Goal: Communication & Community: Connect with others

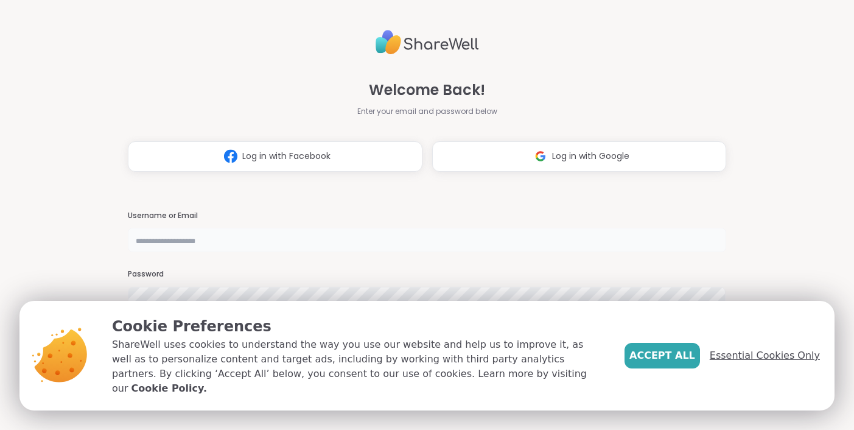
type input "**********"
click at [753, 362] on span "Essential Cookies Only" at bounding box center [765, 355] width 110 height 15
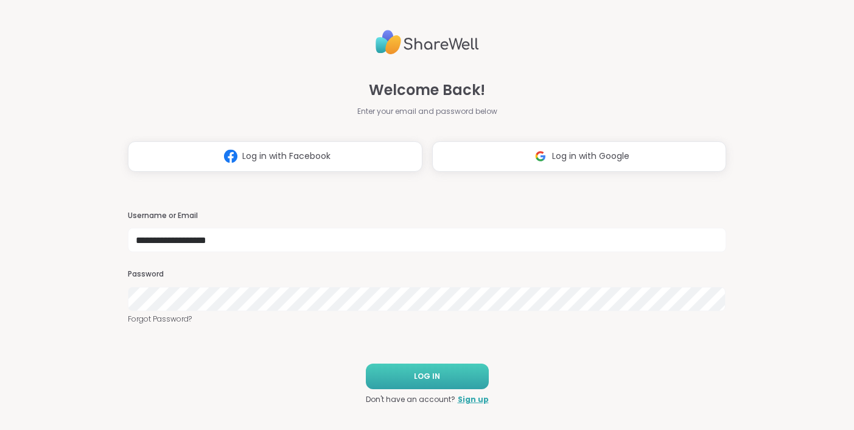
click at [438, 379] on span "LOG IN" at bounding box center [427, 376] width 26 height 11
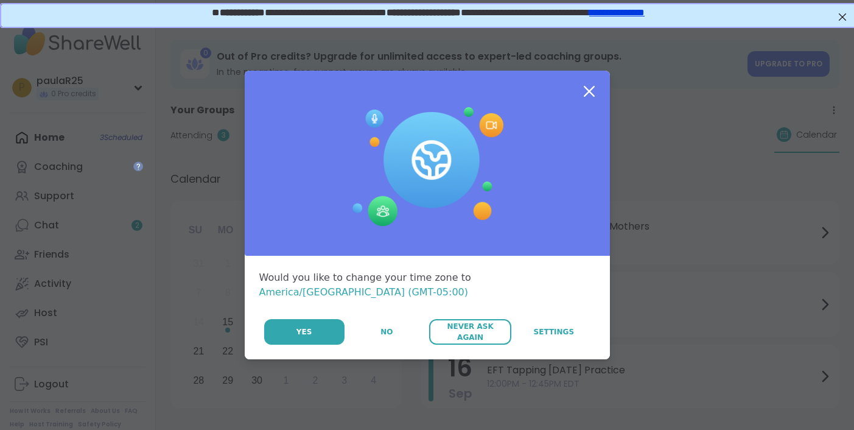
click at [480, 326] on span "Never Ask Again" at bounding box center [470, 332] width 70 height 22
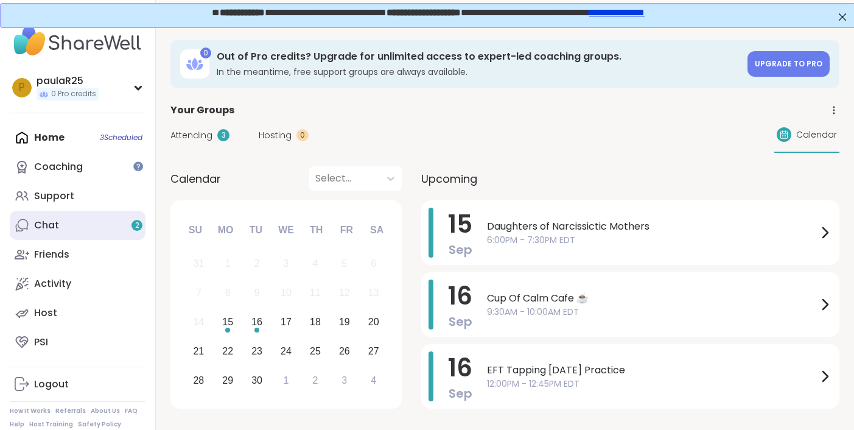
click at [62, 225] on link "Chat 2" at bounding box center [78, 225] width 136 height 29
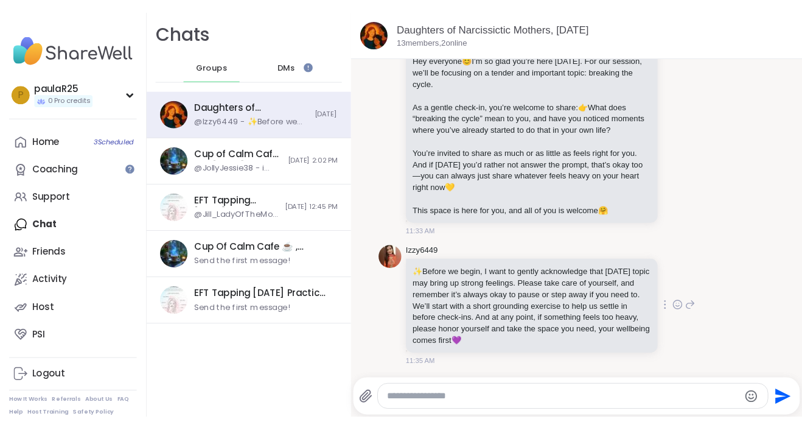
scroll to position [13, 0]
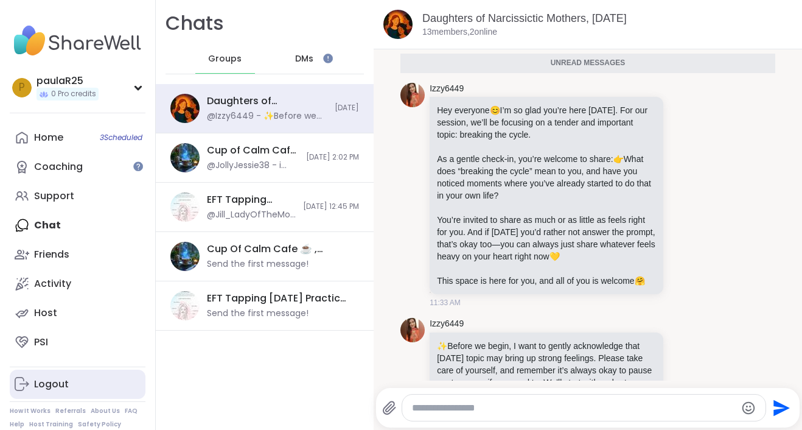
click at [94, 381] on link "Logout" at bounding box center [78, 383] width 136 height 29
